Goal: Information Seeking & Learning: Stay updated

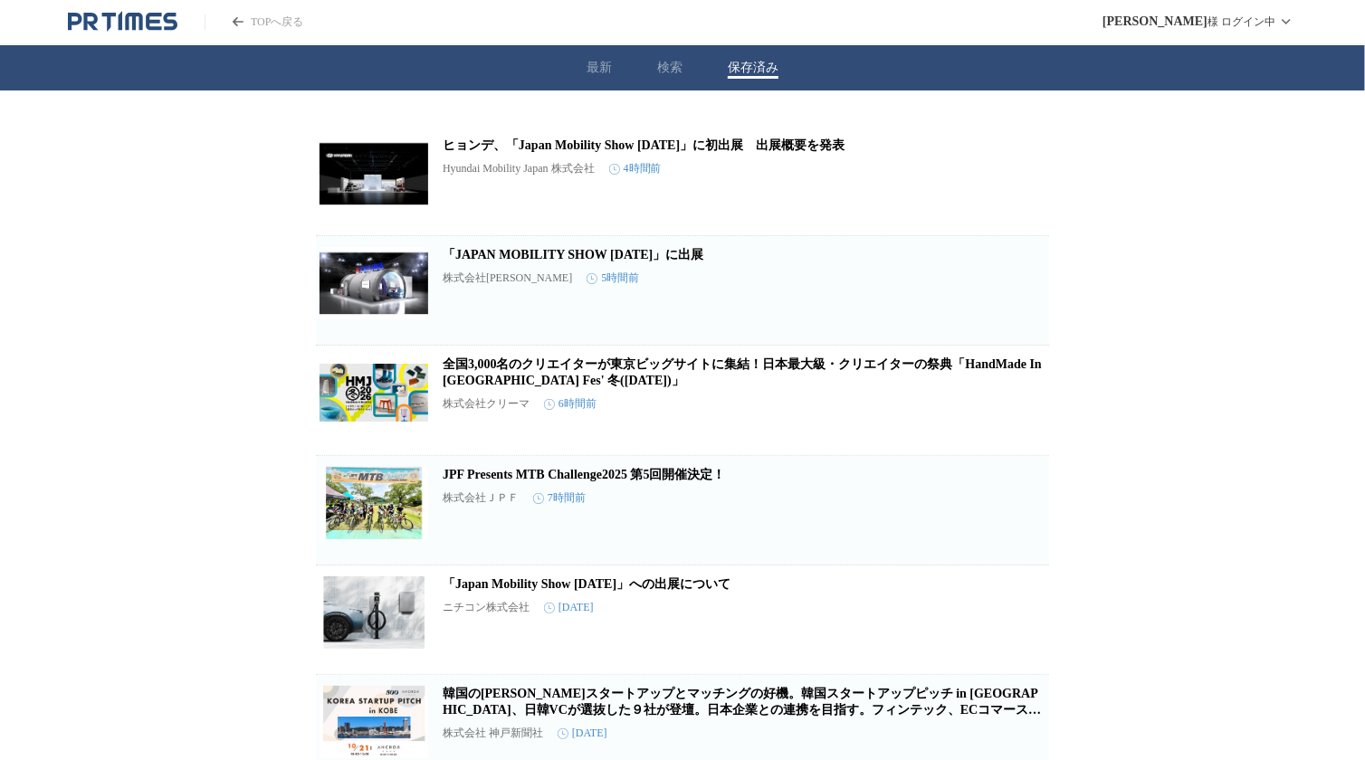
drag, startPoint x: 757, startPoint y: 368, endPoint x: 238, endPoint y: 368, distance: 518.6
click at [470, 374] on link "全国3,000名のクリエイターが東京ビッグサイトに集結！日本最大級・クリエイターの祭典「HandMade In Japan Fes' 冬(2026)」" at bounding box center [742, 372] width 599 height 30
click at [1015, 411] on icon "button" at bounding box center [1020, 408] width 13 height 16
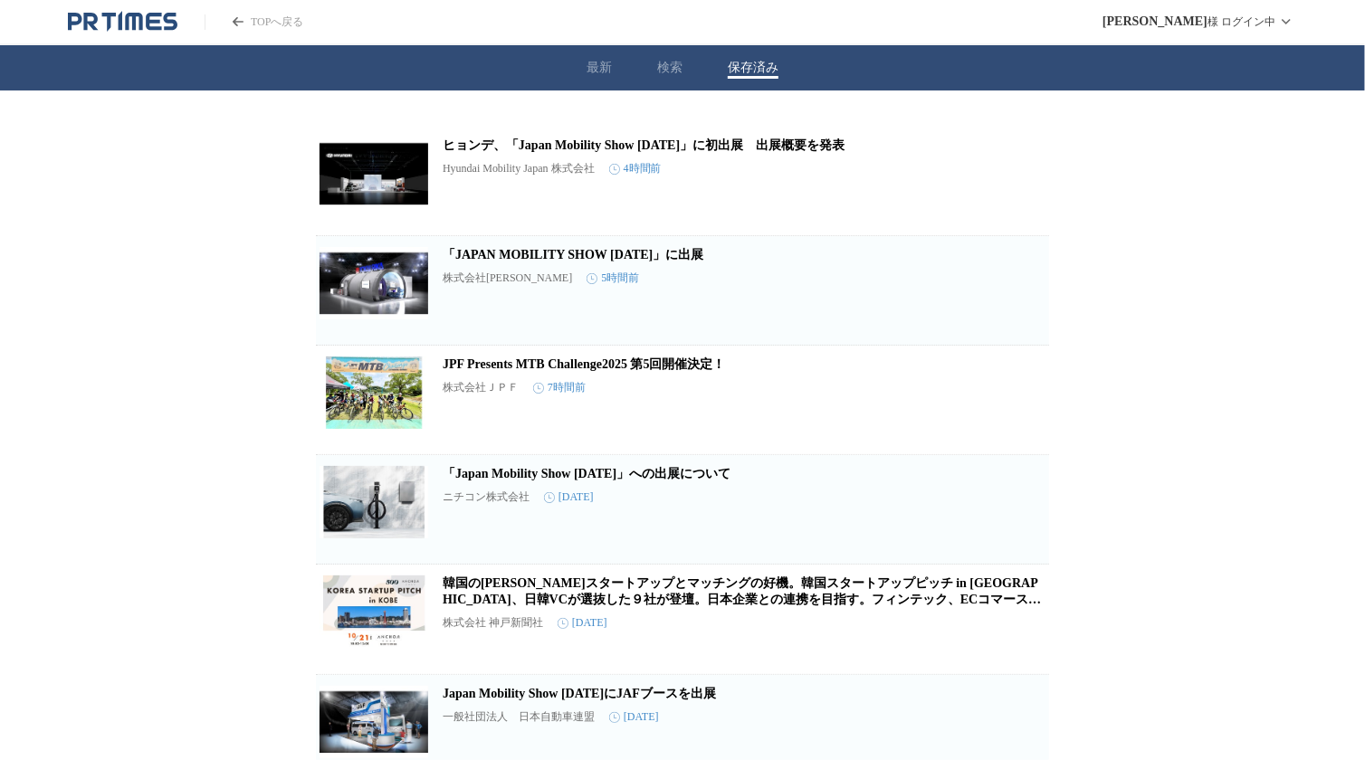
click at [804, 595] on link "韓国の有望スタートアップとマッチングの好機。韓国スタートアップピッチ in 神戸、日韓VCが選抜した９社が登壇。日本企業との連携を目指す。フィンテック、ECコ…" at bounding box center [742, 600] width 598 height 46
click at [786, 152] on link "ヒョンデ、「Japan Mobility Show 2025」に初出展　出展概要を発表" at bounding box center [644, 145] width 402 height 14
click at [500, 255] on link "「JAPAN MOBILITY SHOW 2025」に出展" at bounding box center [573, 255] width 261 height 14
click at [483, 479] on link "「Japan Mobility Show 2025」への出展について" at bounding box center [587, 474] width 288 height 14
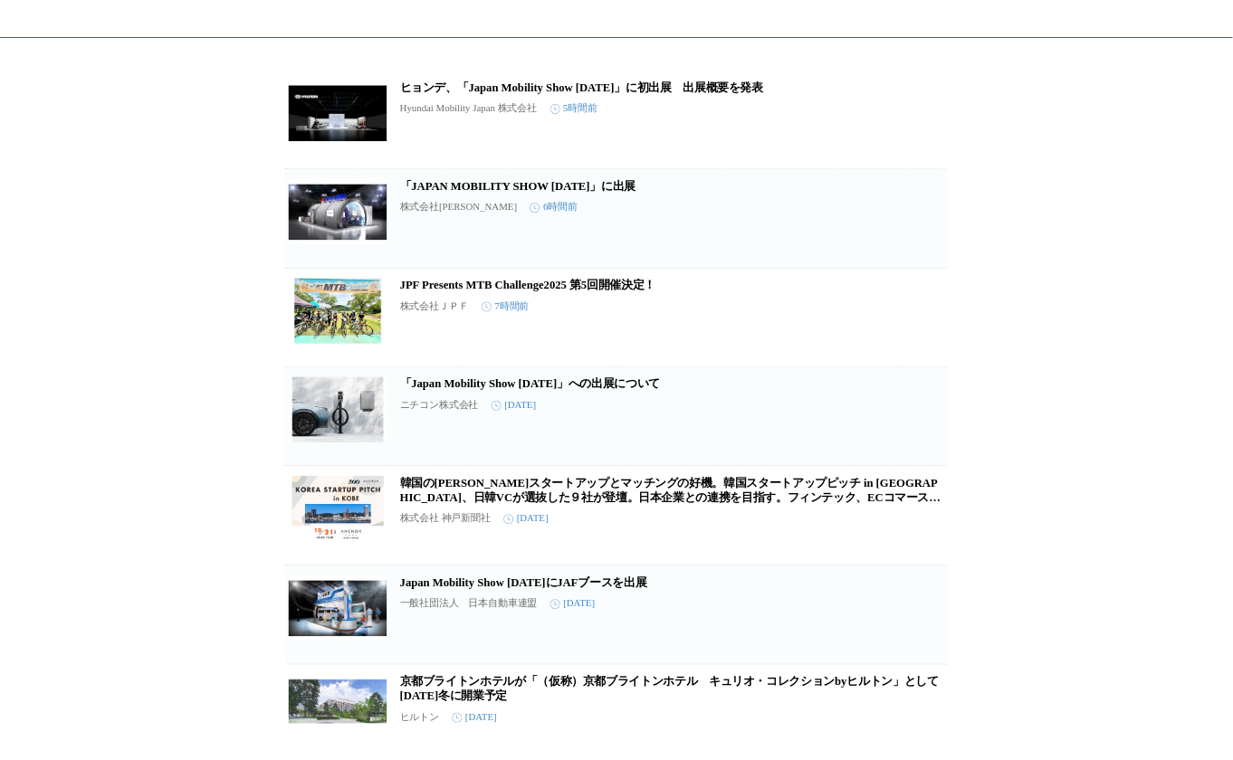
scroll to position [180, 0]
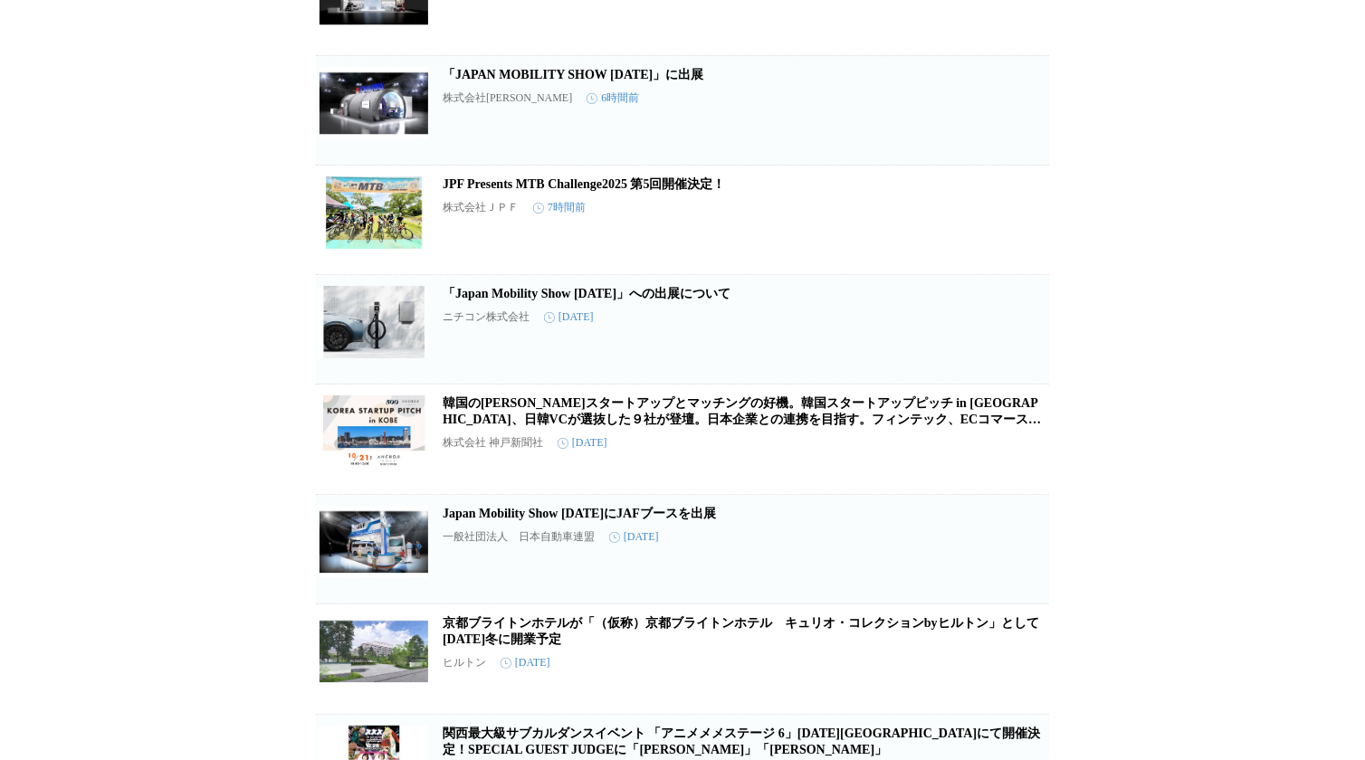
click at [457, 520] on link "Japan Mobility Show 2025にJAFブースを出展" at bounding box center [579, 514] width 273 height 14
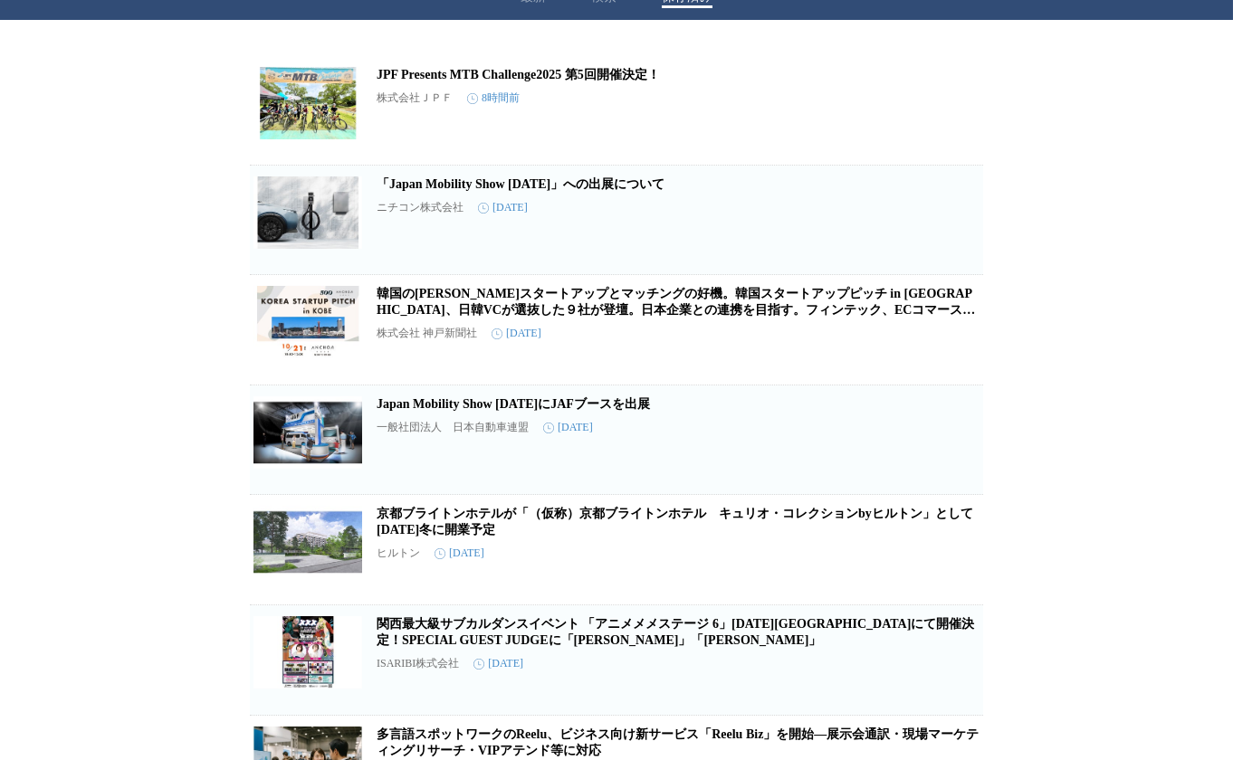
scroll to position [0, 0]
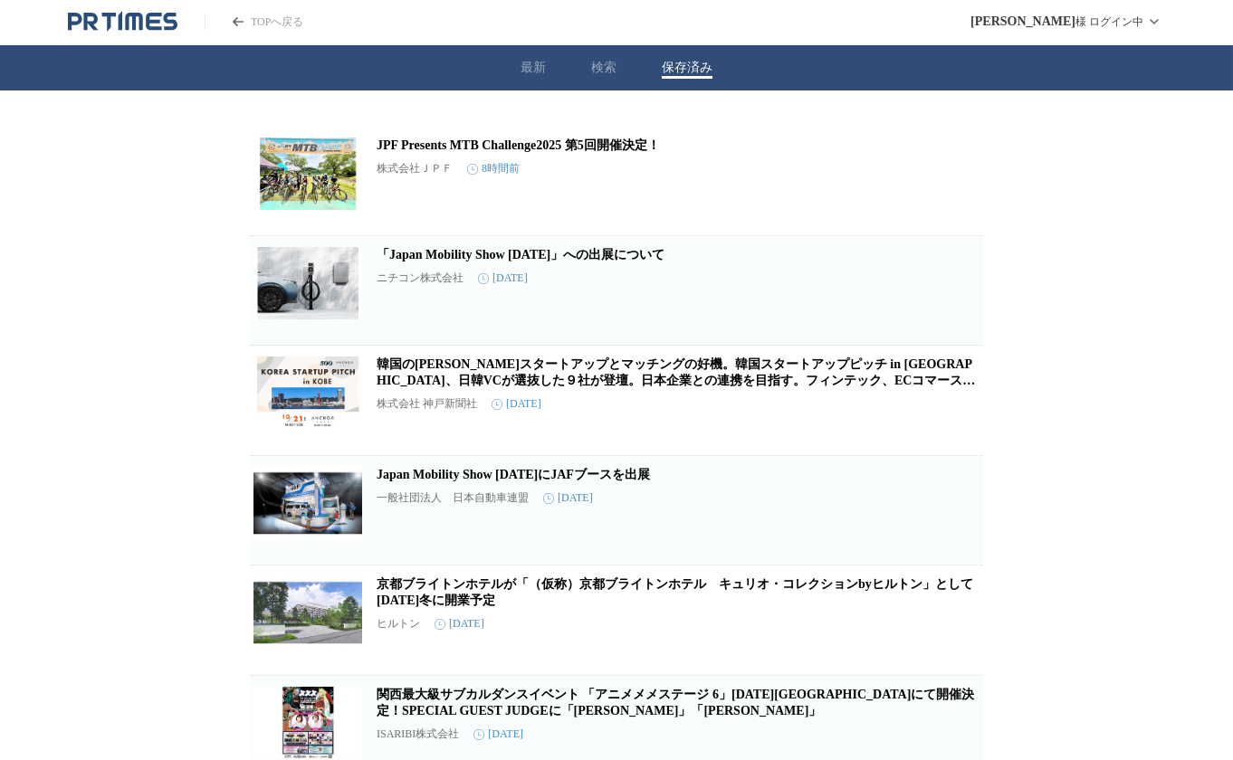
click at [960, 293] on icon "button" at bounding box center [954, 298] width 22 height 22
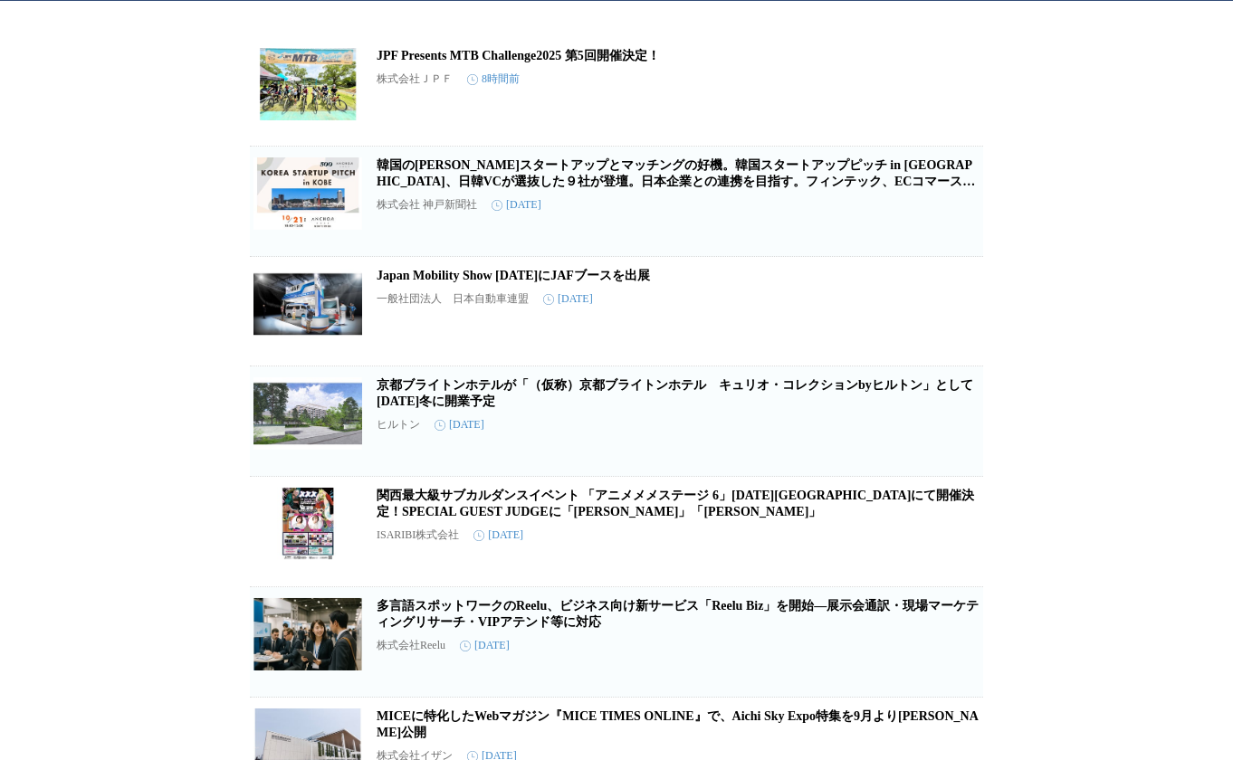
click at [947, 329] on icon "button" at bounding box center [954, 319] width 22 height 22
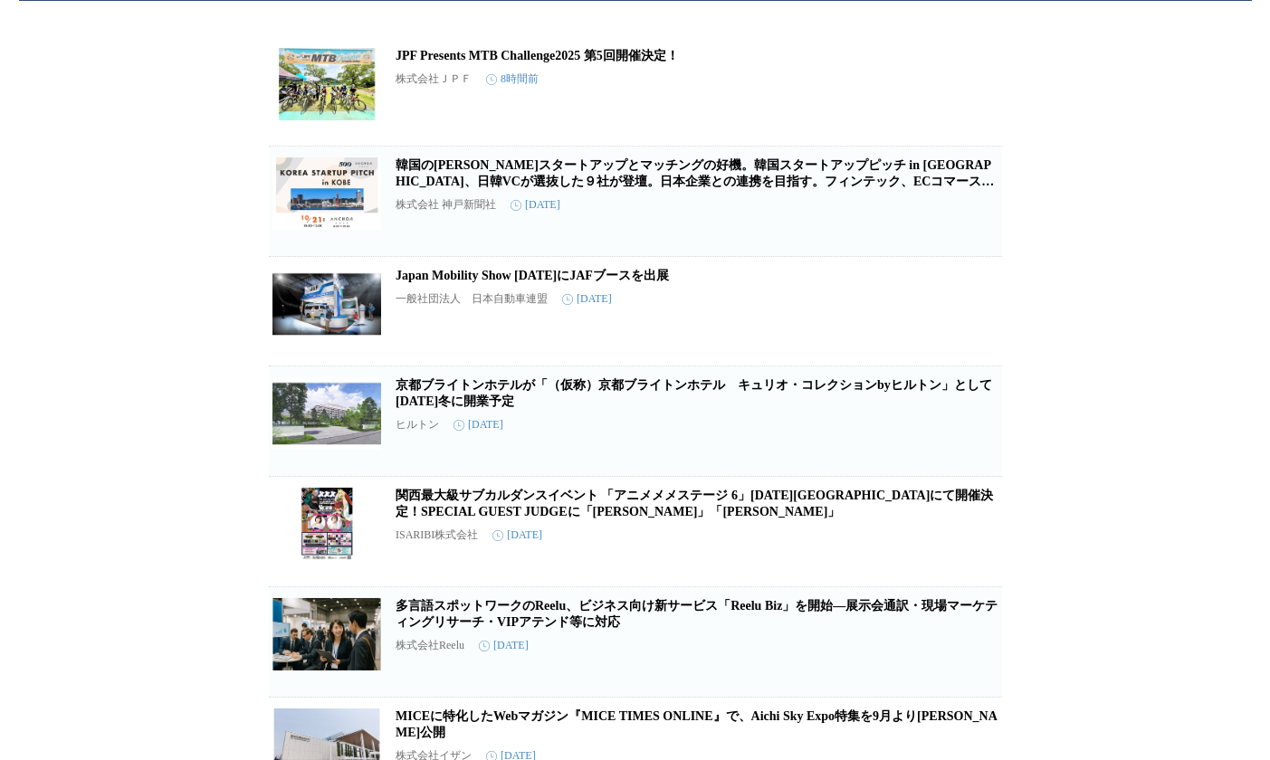
scroll to position [0, 0]
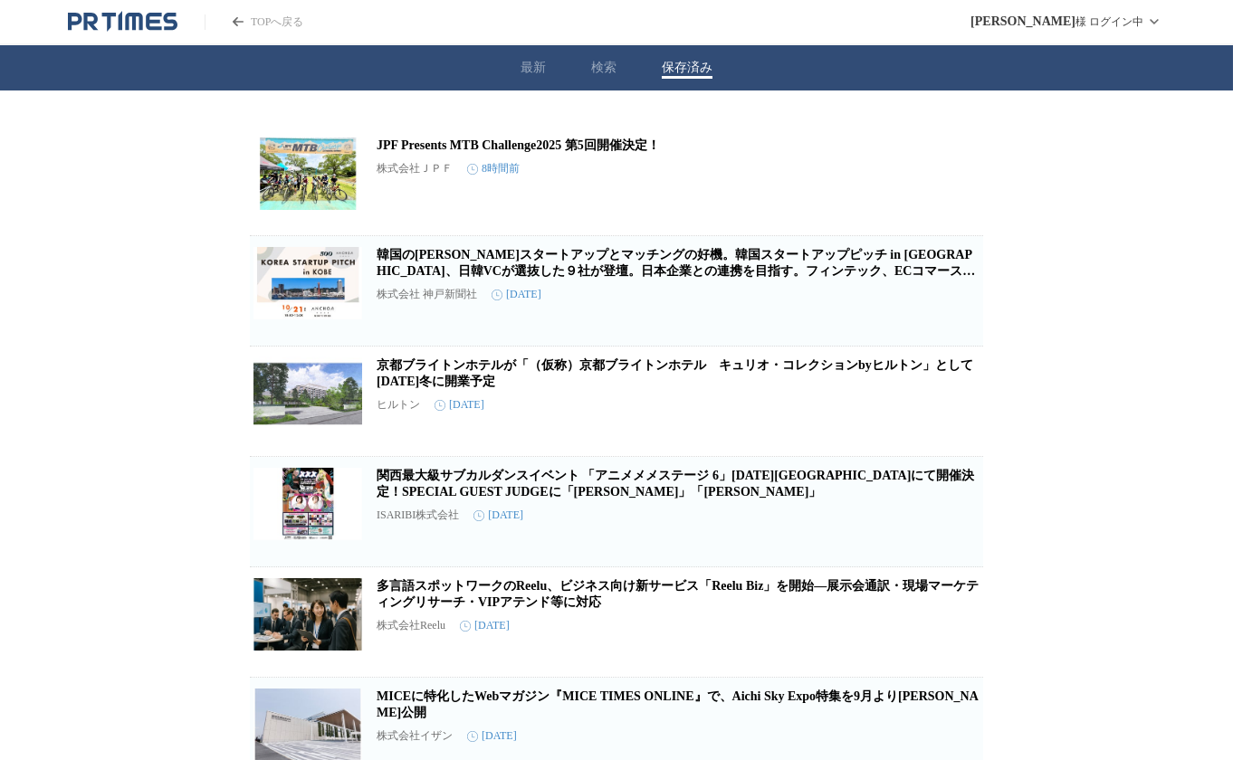
click at [946, 303] on icon "button" at bounding box center [954, 299] width 22 height 22
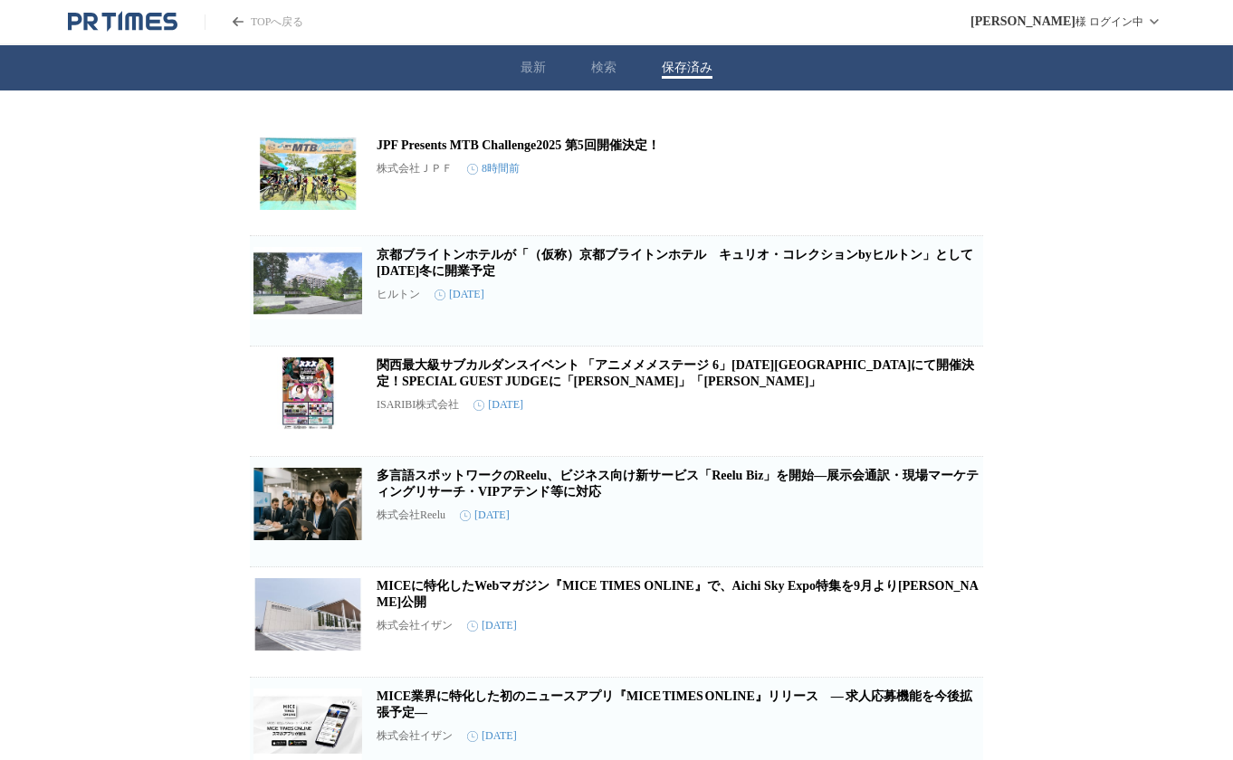
click at [490, 388] on link "関西最大級サブカルダンスイベント 「アニメメメステージ 6」12月28日(日)大阪GORILLA HALLにて開催決定！SPECIAL GUEST JUDGE…" at bounding box center [674, 373] width 597 height 30
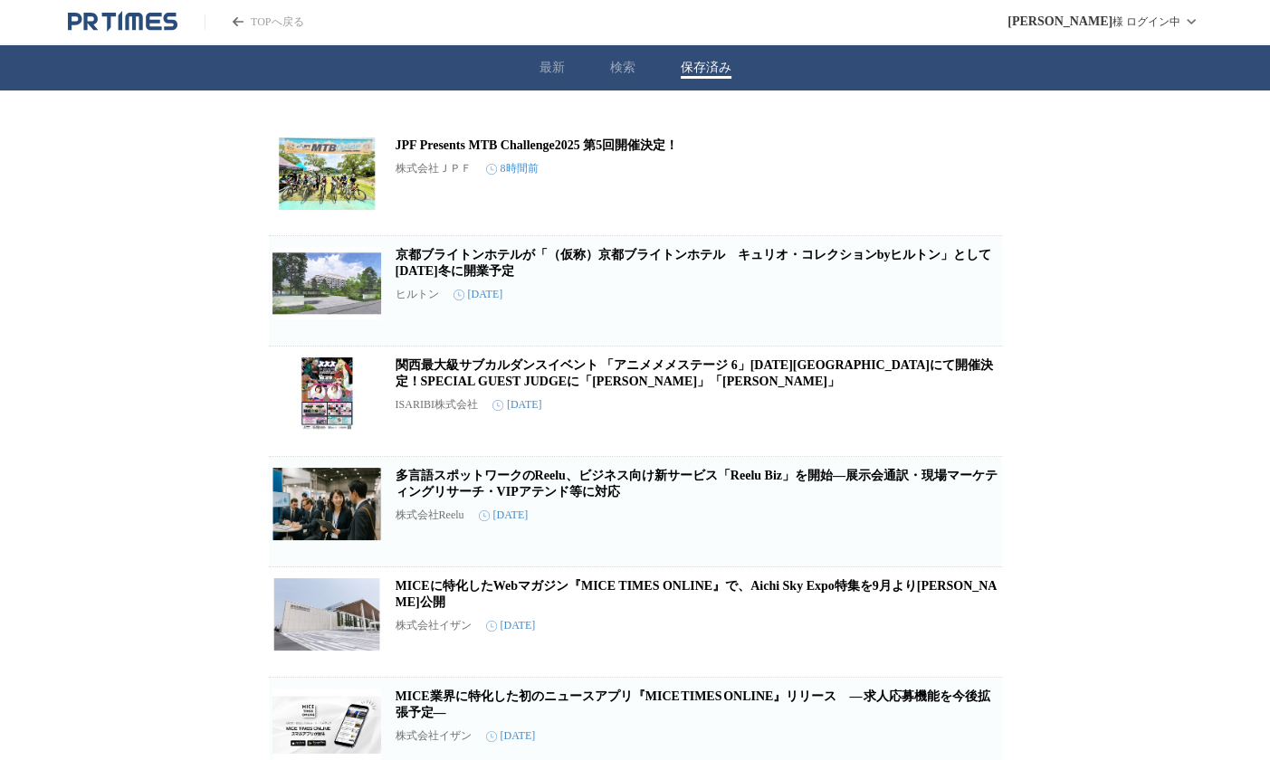
click at [443, 150] on link "JPF Presents MTB Challenge2025 第5回開催決定！" at bounding box center [536, 145] width 283 height 14
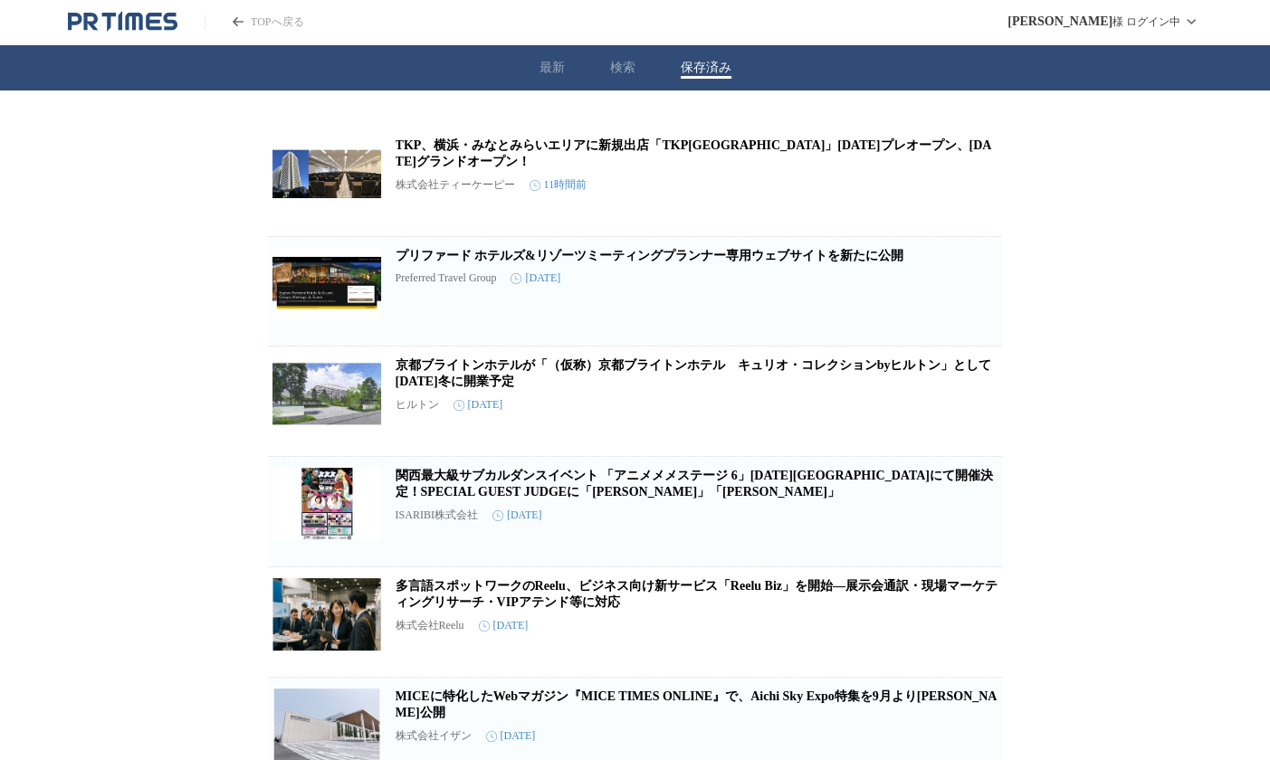
click at [507, 149] on link "TKP、横浜・みなとみらいエリアに新規出店「TKPみなとみらいカンファレンスセンター」11月17日プレオープン、11月25日グランドオープン！" at bounding box center [693, 153] width 596 height 30
click at [118, 286] on div "TKP、横浜・みなとみらいエリアに新規出店「TKPみなとみらいカンファレンスセンター」11月17日プレオープン、11月25日グランドオープン！ 株式会社ティー…" at bounding box center [635, 770] width 1270 height 1359
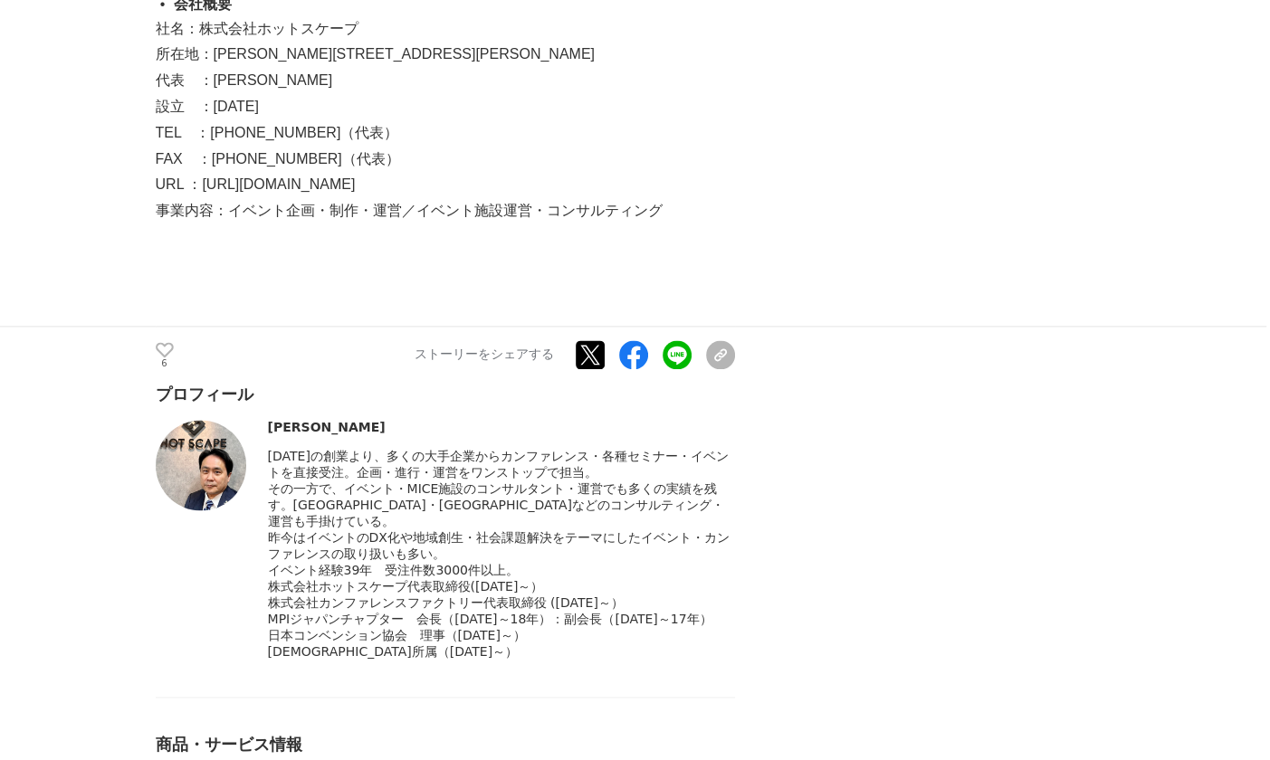
scroll to position [8236, 0]
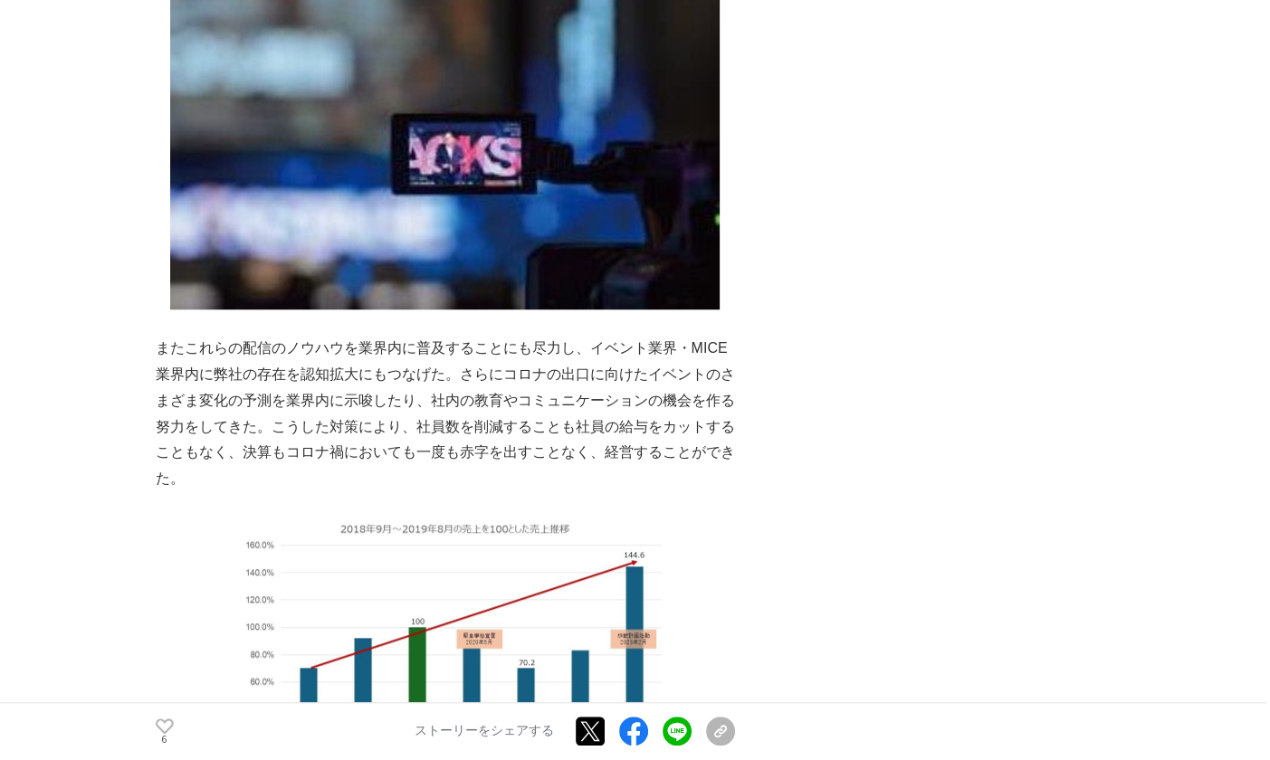
scroll to position [0, 0]
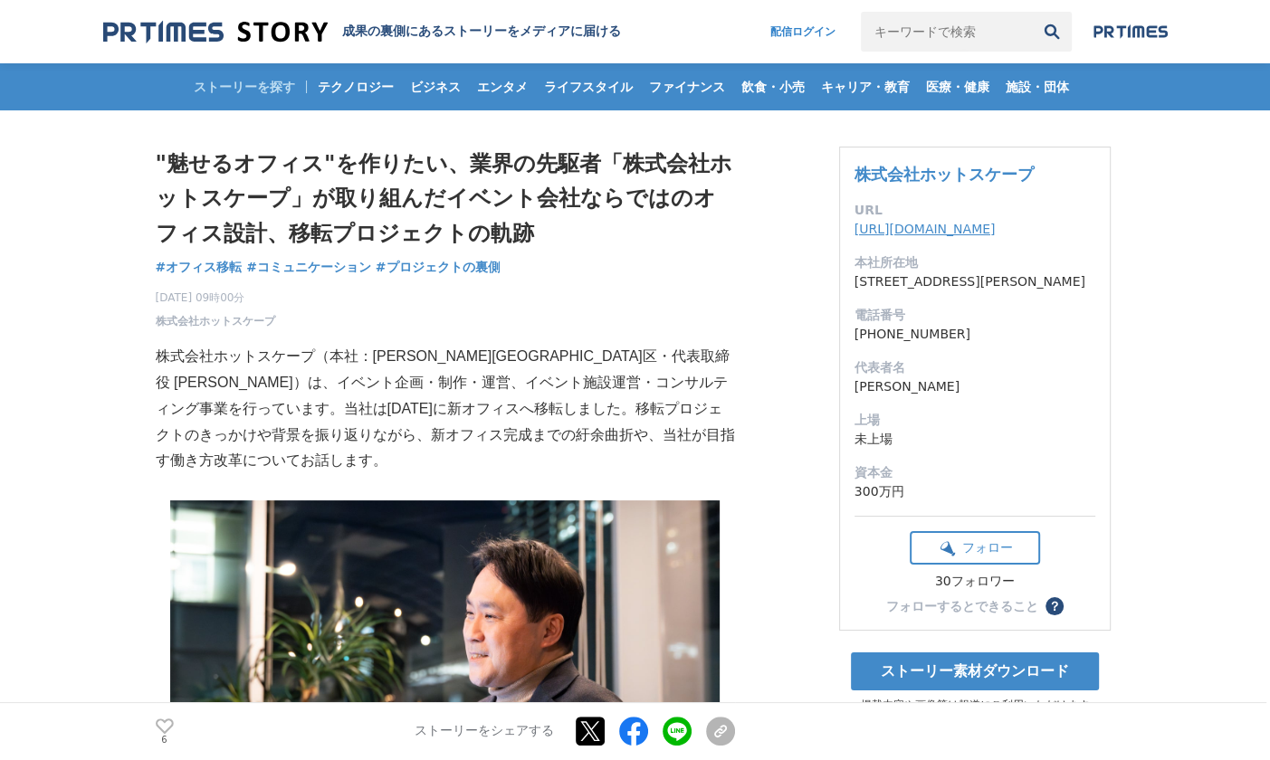
drag, startPoint x: 1096, startPoint y: 563, endPoint x: 1041, endPoint y: 239, distance: 328.7
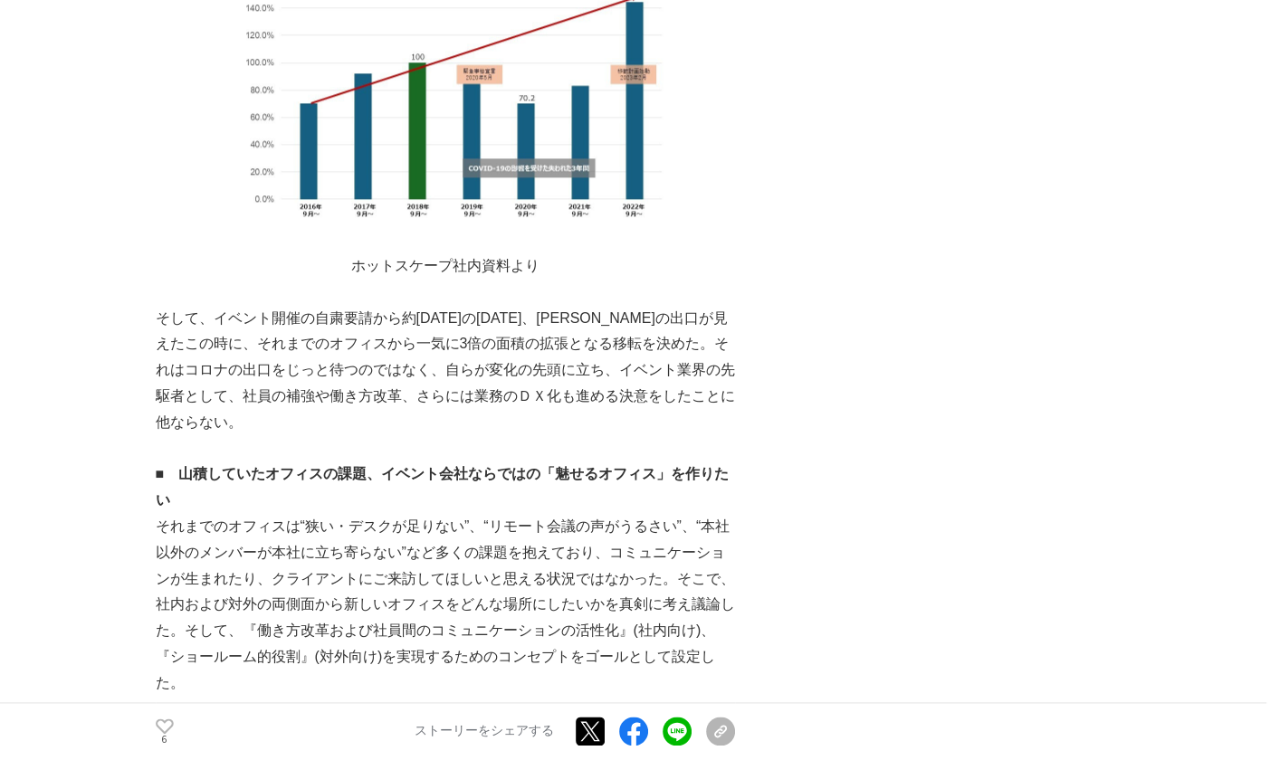
scroll to position [1628, 0]
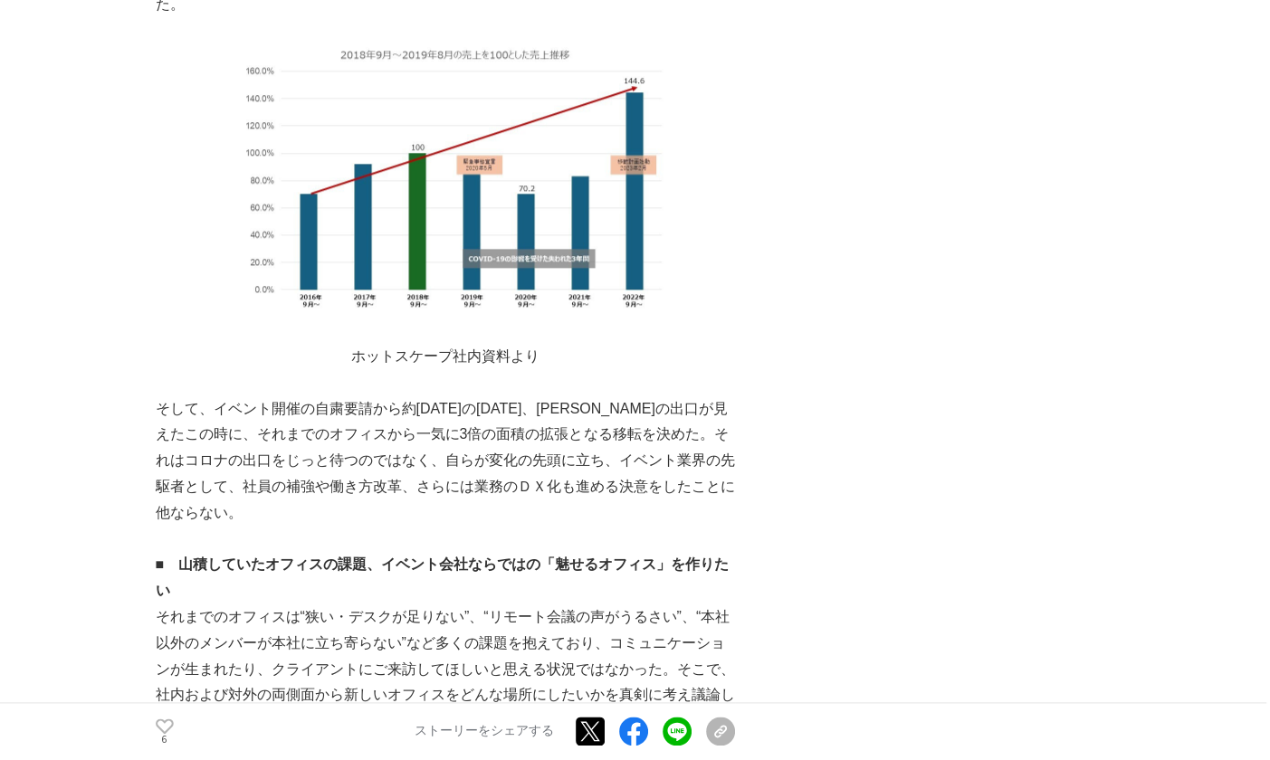
click at [438, 302] on img at bounding box center [445, 181] width 579 height 326
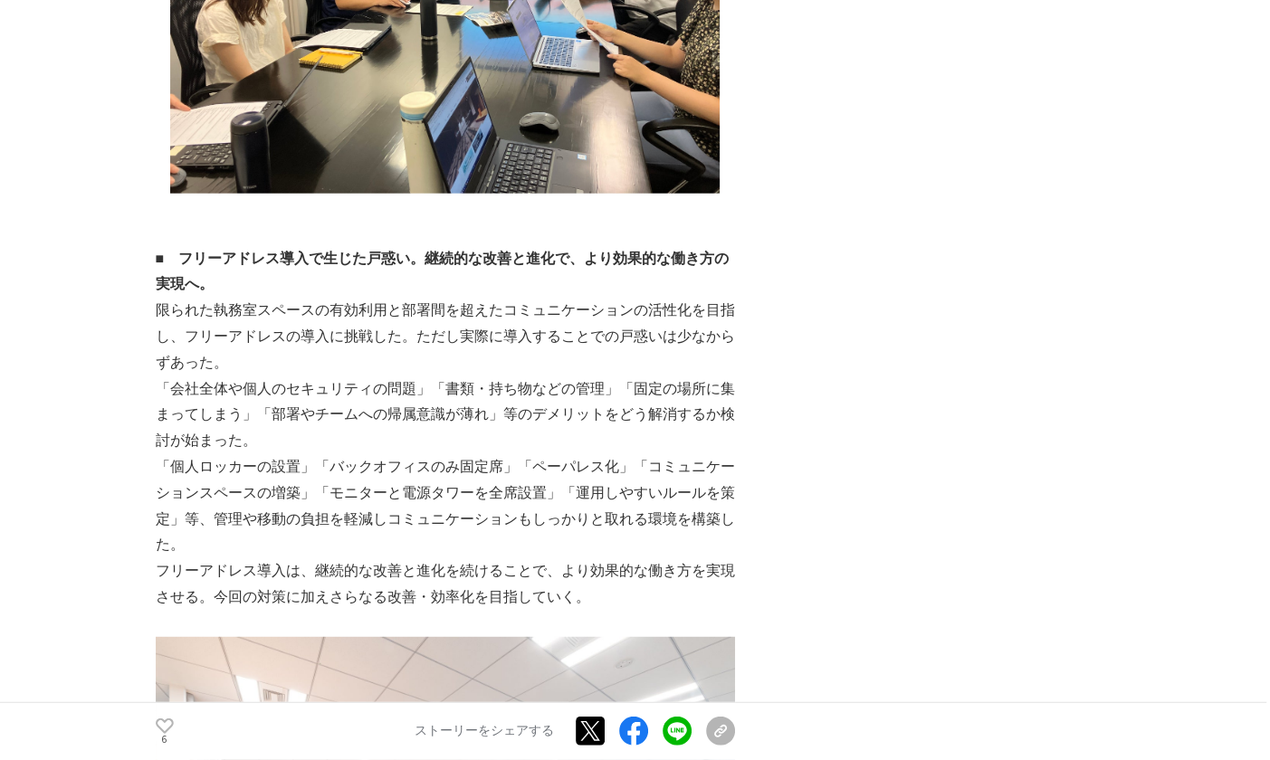
scroll to position [3892, 0]
